Goal: Navigation & Orientation: Understand site structure

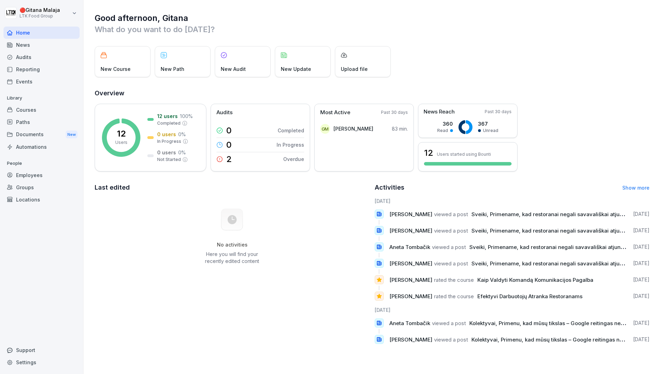
click at [43, 108] on div "Courses" at bounding box center [41, 110] width 76 height 12
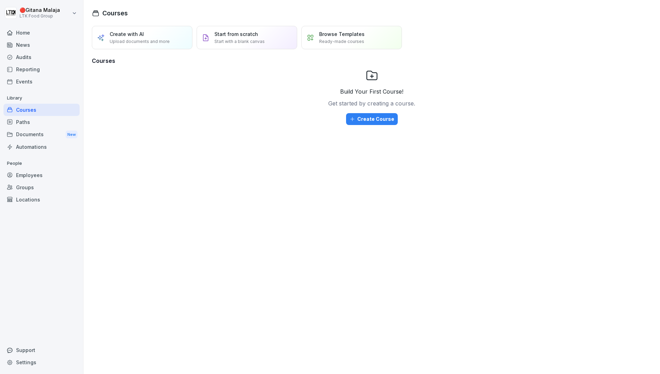
click at [44, 136] on div "Documents New" at bounding box center [41, 134] width 76 height 13
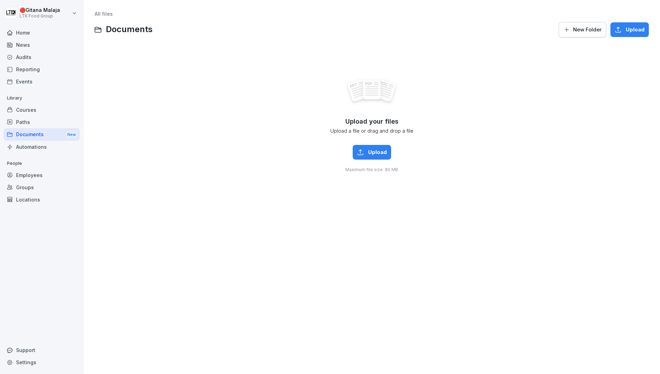
click at [50, 176] on div "Employees" at bounding box center [41, 175] width 76 height 12
